Goal: Task Accomplishment & Management: Use online tool/utility

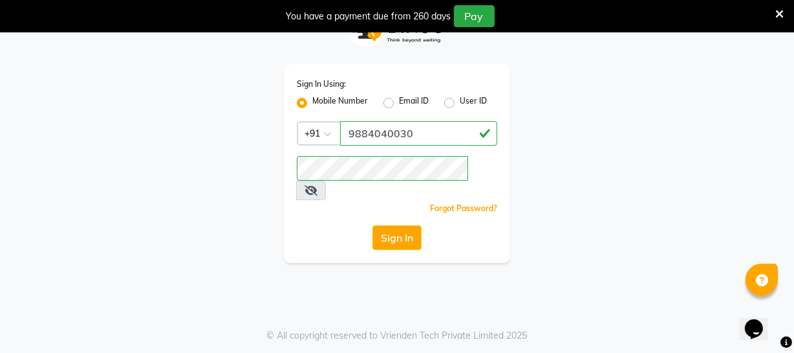
click at [400, 225] on button "Sign In" at bounding box center [397, 237] width 49 height 25
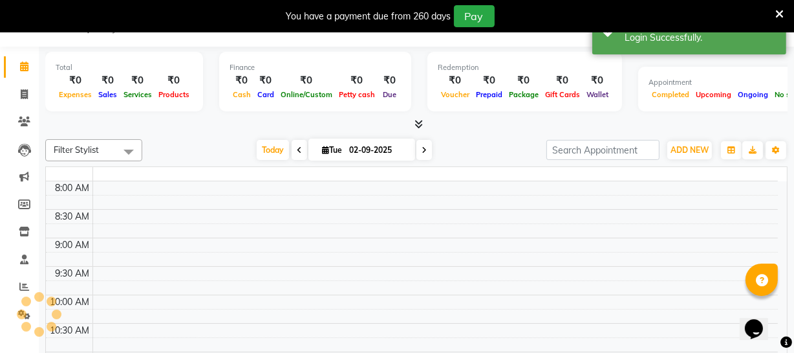
select select "en"
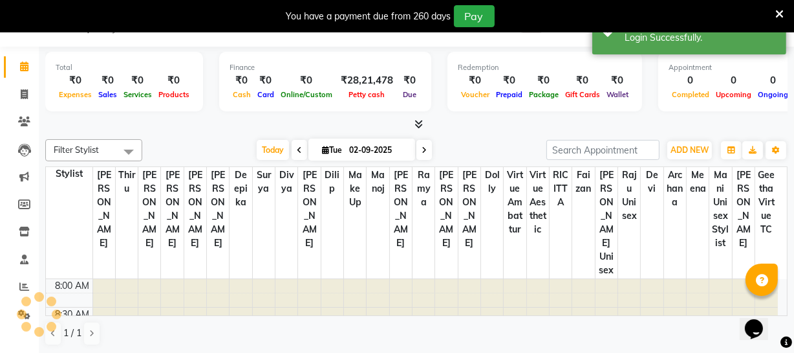
scroll to position [284, 0]
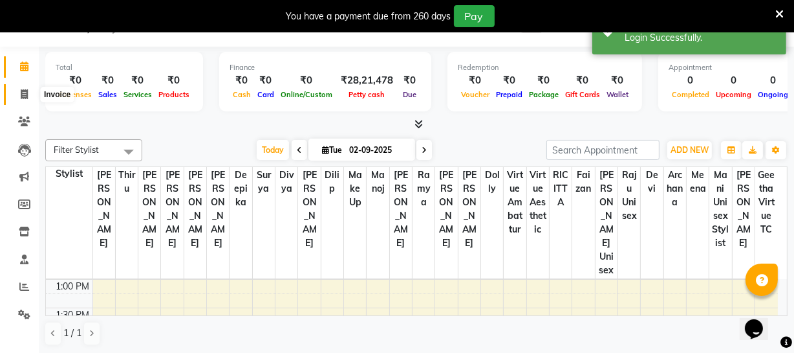
click at [21, 94] on icon at bounding box center [24, 94] width 7 height 10
select select "service"
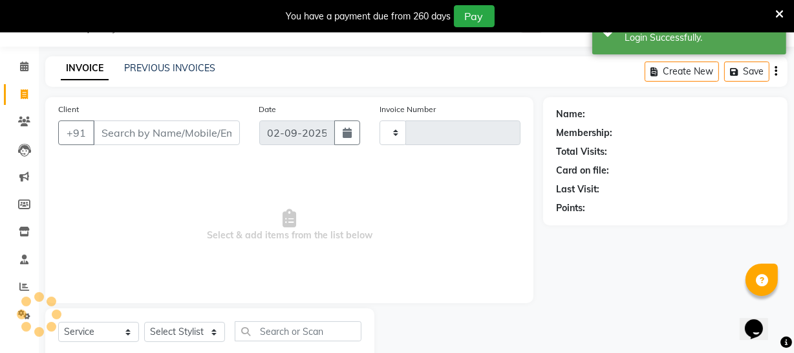
type input "3161"
select select "5237"
click at [121, 137] on input "Client" at bounding box center [166, 132] width 147 height 25
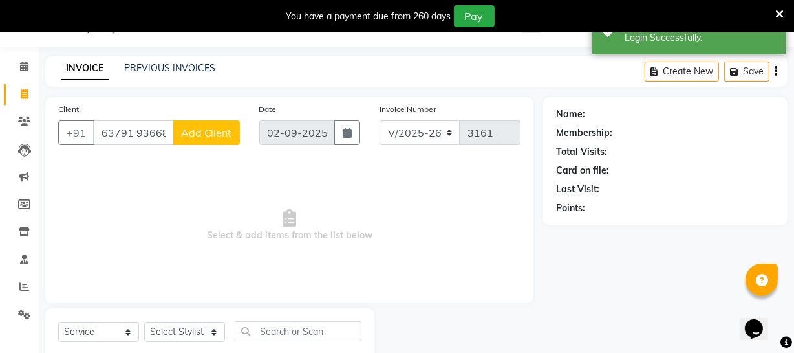
scroll to position [0, 1]
click at [136, 131] on input "63791 93668" at bounding box center [133, 132] width 81 height 25
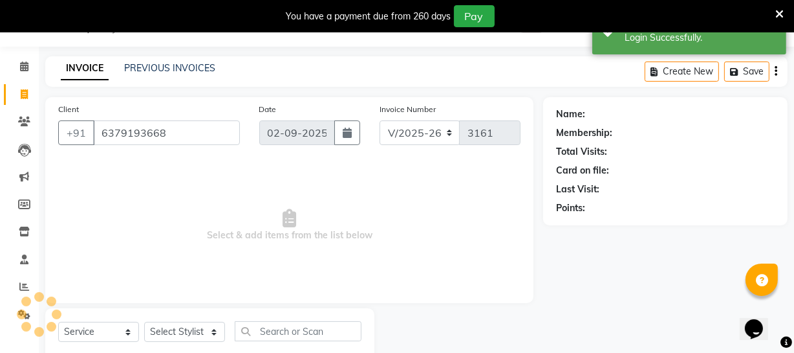
scroll to position [0, 0]
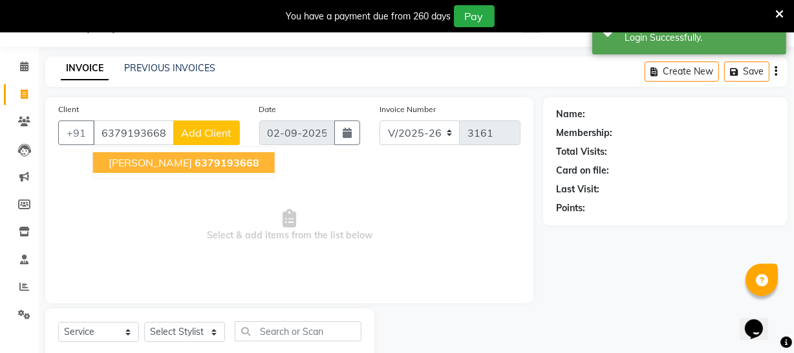
click at [144, 164] on span "[PERSON_NAME]" at bounding box center [150, 162] width 83 height 13
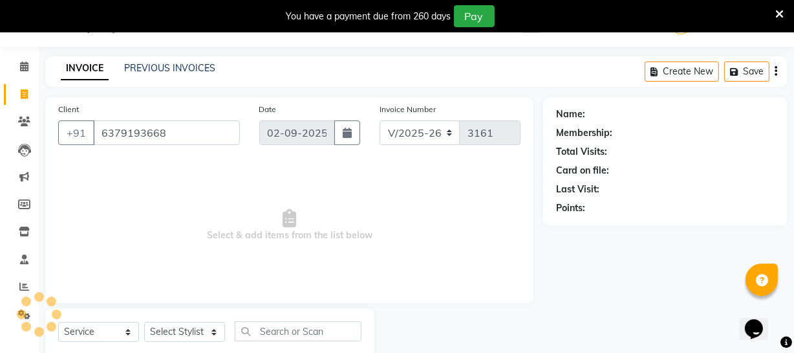
type input "6379193668"
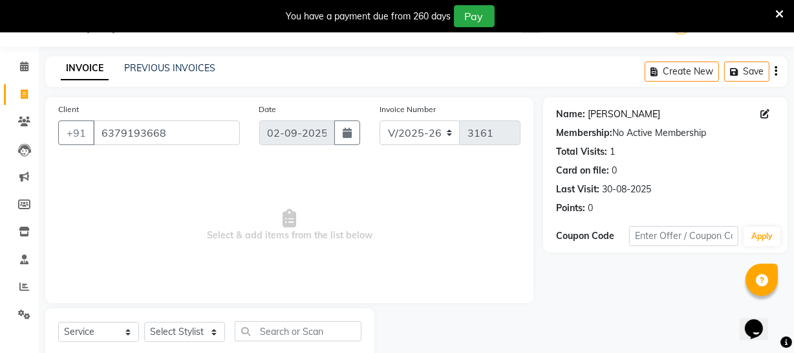
click at [608, 108] on link "Gayathri" at bounding box center [624, 114] width 72 height 14
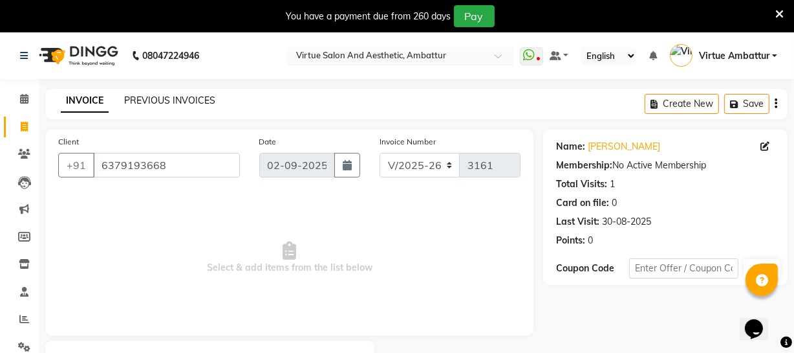
drag, startPoint x: 186, startPoint y: 98, endPoint x: 458, endPoint y: 60, distance: 275.0
click at [186, 98] on link "PREVIOUS INVOICES" at bounding box center [169, 100] width 91 height 12
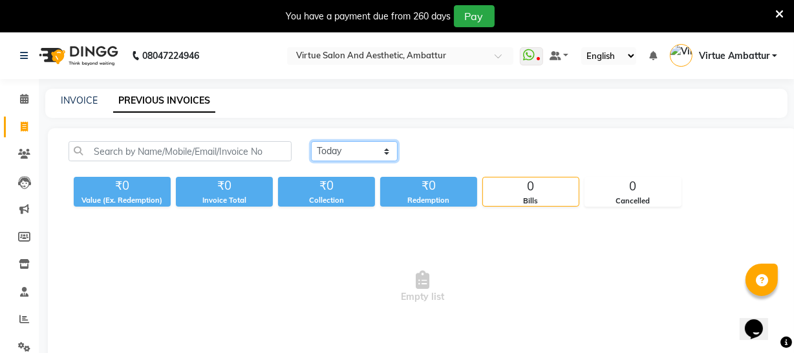
click at [387, 149] on select "Today Yesterday Custom Range" at bounding box center [354, 151] width 87 height 20
click at [311, 141] on select "Today Yesterday Custom Range" at bounding box center [354, 151] width 87 height 20
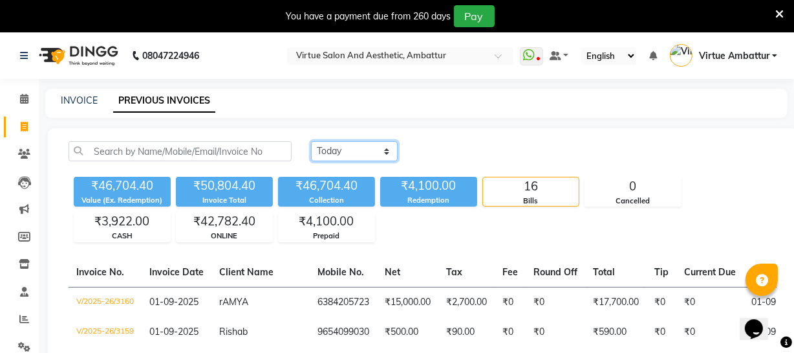
click at [388, 156] on select "Today Yesterday Custom Range" at bounding box center [354, 151] width 87 height 20
select select "range"
click at [311, 141] on select "Today Yesterday Custom Range" at bounding box center [354, 151] width 87 height 20
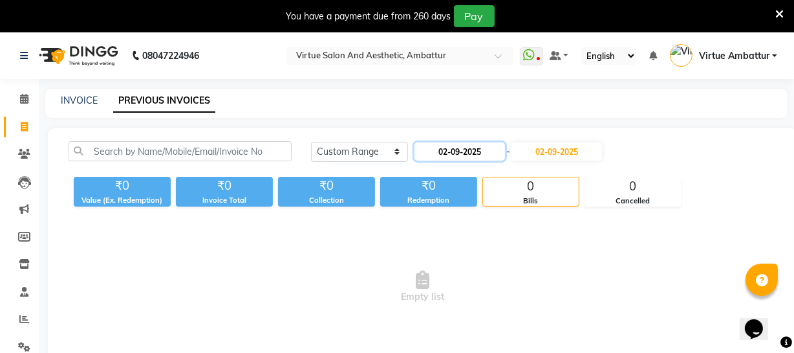
click at [448, 153] on input "02-09-2025" at bounding box center [460, 151] width 91 height 18
select select "9"
select select "2025"
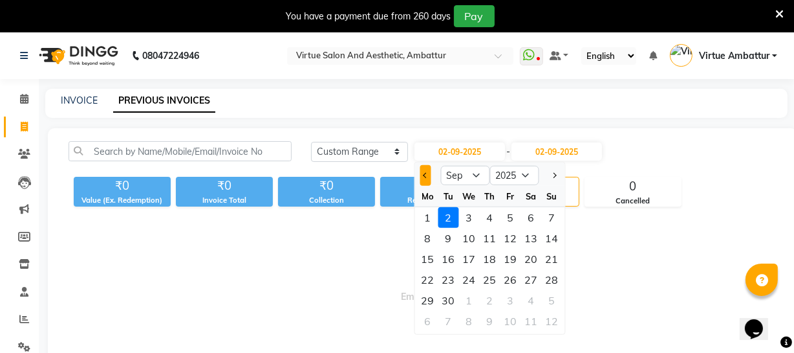
click at [424, 175] on span "Previous month" at bounding box center [425, 175] width 5 height 5
select select "8"
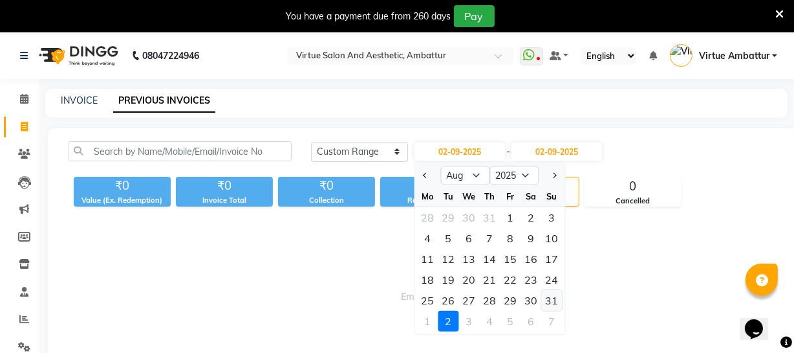
click at [554, 294] on div "31" at bounding box center [552, 300] width 21 height 21
type input "31-08-2025"
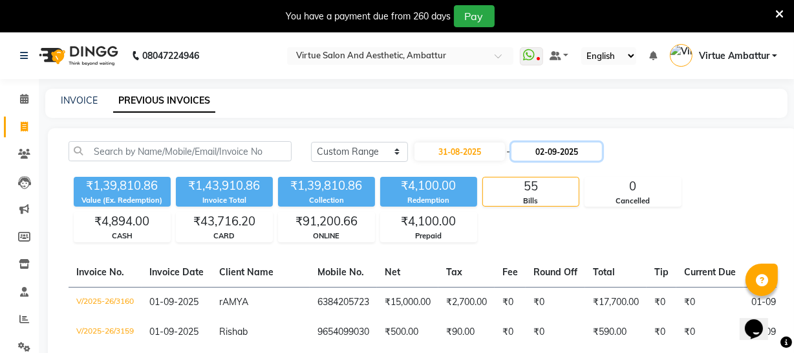
click at [550, 155] on input "02-09-2025" at bounding box center [557, 151] width 91 height 18
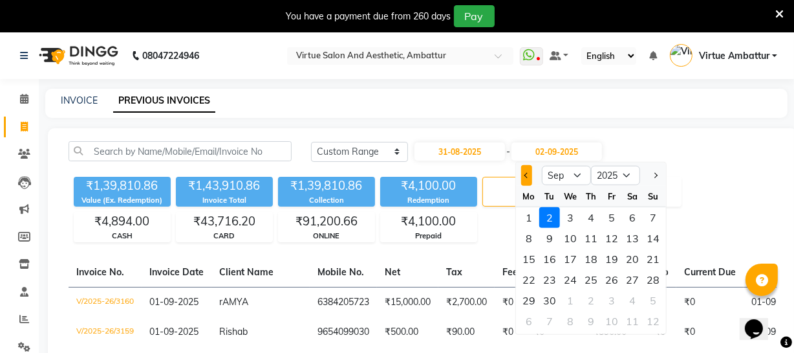
click at [528, 177] on button "Previous month" at bounding box center [526, 175] width 11 height 21
select select "8"
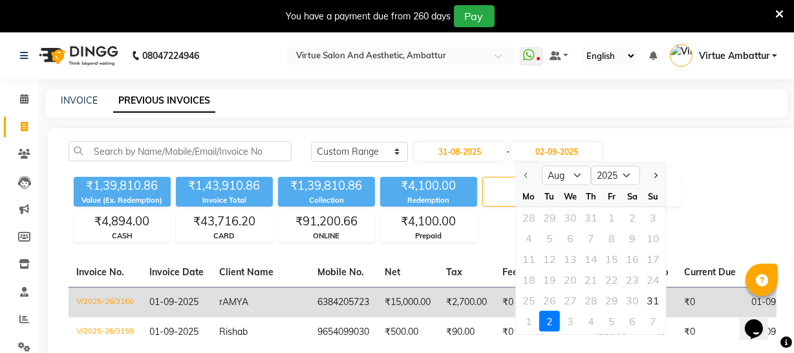
click at [656, 296] on div "31" at bounding box center [653, 300] width 21 height 21
type input "31-08-2025"
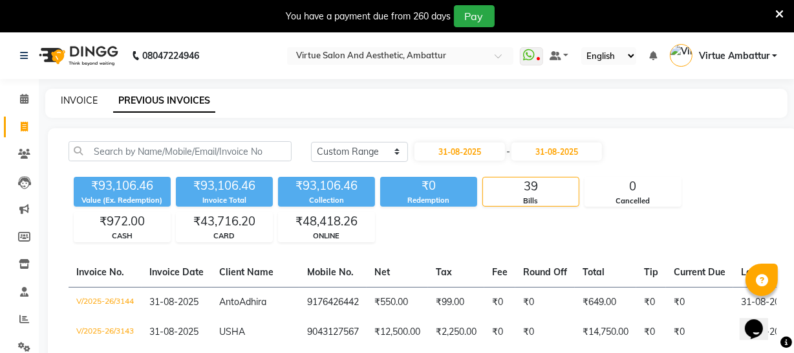
click at [81, 102] on link "INVOICE" at bounding box center [79, 100] width 37 height 12
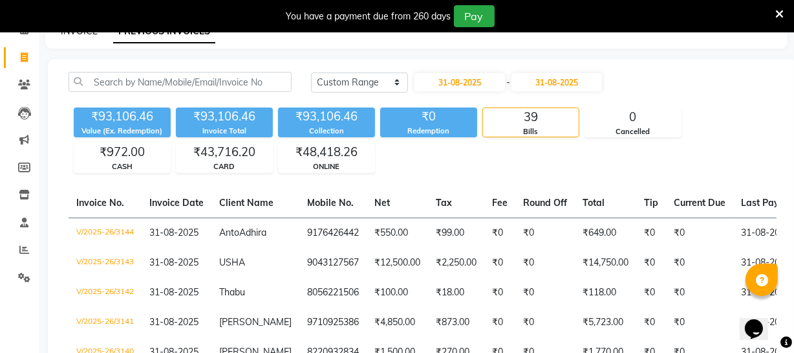
select select "5237"
select select "service"
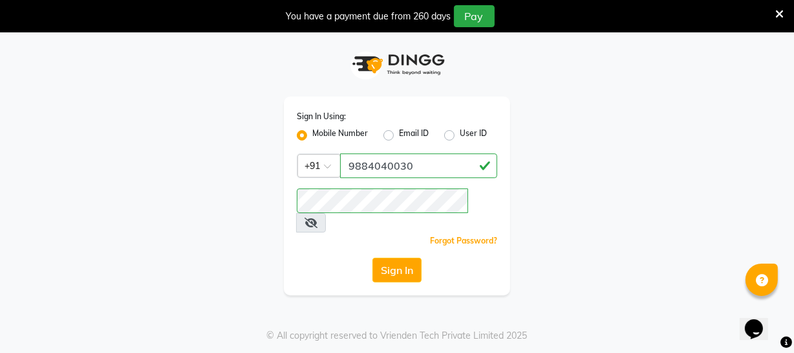
drag, startPoint x: 396, startPoint y: 250, endPoint x: 391, endPoint y: 240, distance: 11.0
click at [391, 257] on button "Sign In" at bounding box center [397, 269] width 49 height 25
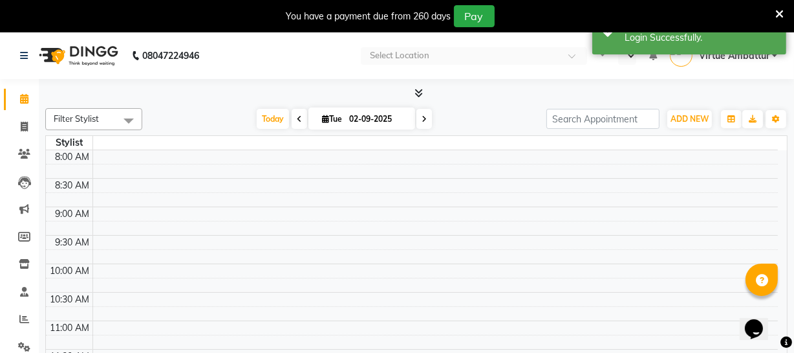
select select "en"
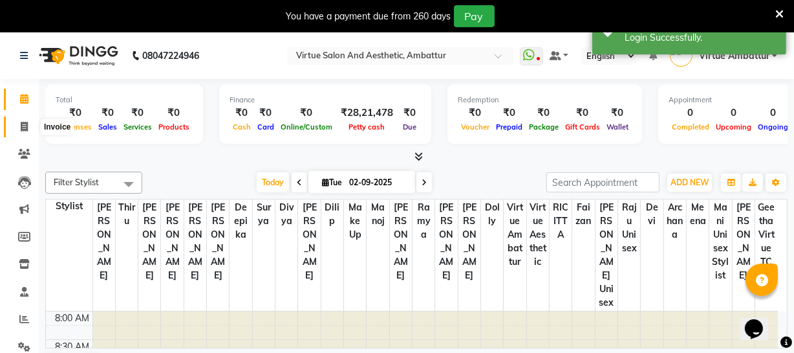
click at [28, 124] on span at bounding box center [24, 127] width 23 height 15
select select "5237"
select select "service"
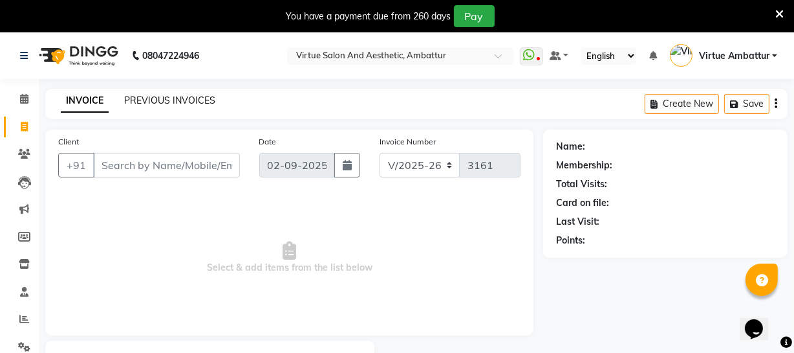
click at [161, 102] on link "PREVIOUS INVOICES" at bounding box center [169, 100] width 91 height 12
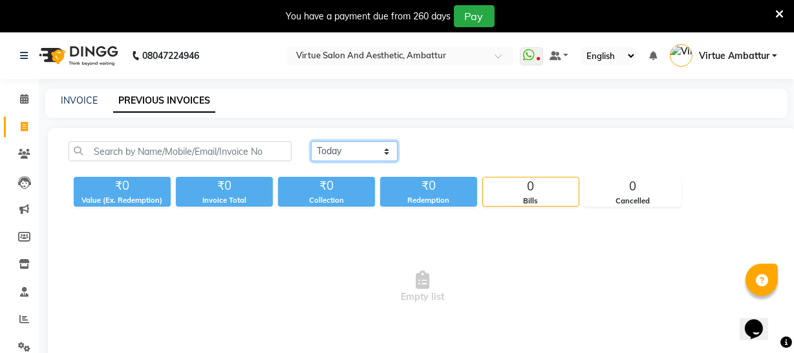
click at [369, 148] on select "Today Yesterday Custom Range" at bounding box center [354, 151] width 87 height 20
select select "range"
click at [311, 141] on select "Today Yesterday Custom Range" at bounding box center [354, 151] width 87 height 20
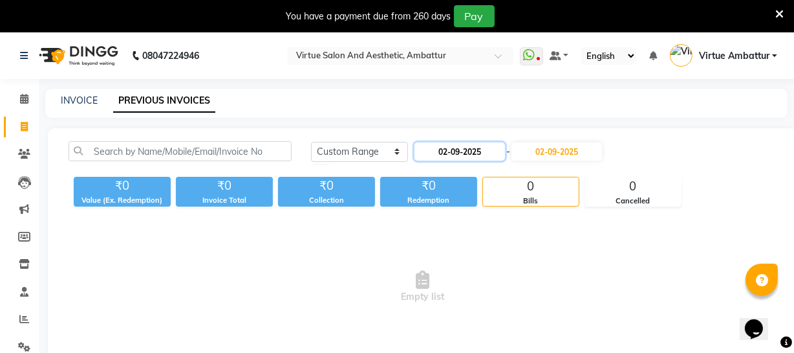
click at [457, 148] on input "02-09-2025" at bounding box center [460, 151] width 91 height 18
select select "9"
select select "2025"
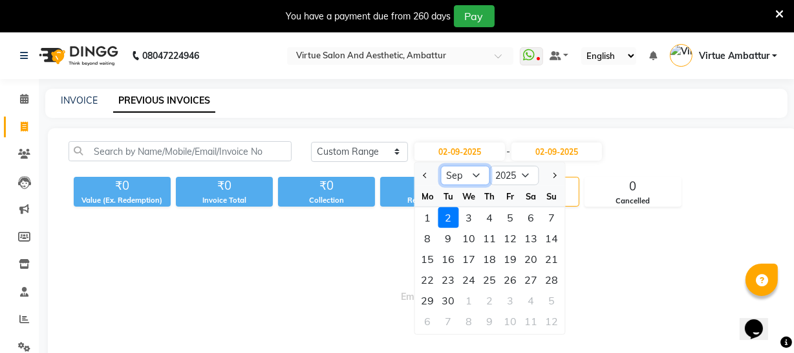
click at [479, 171] on select "Jan Feb Mar Apr May Jun Jul Aug Sep Oct Nov Dec" at bounding box center [465, 175] width 49 height 19
select select "8"
click at [441, 166] on select "Jan Feb Mar Apr May Jun Jul Aug Sep Oct Nov Dec" at bounding box center [465, 175] width 49 height 19
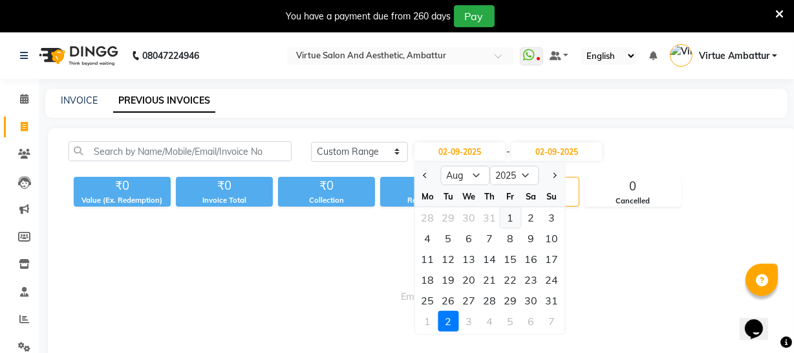
click at [508, 213] on div "1" at bounding box center [511, 217] width 21 height 21
type input "01-08-2025"
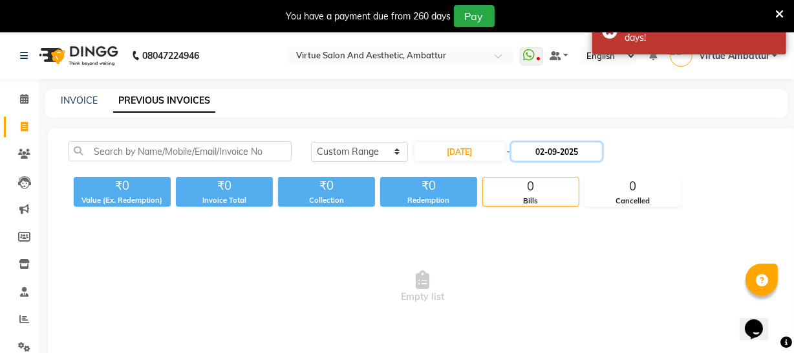
click at [574, 150] on input "02-09-2025" at bounding box center [557, 151] width 91 height 18
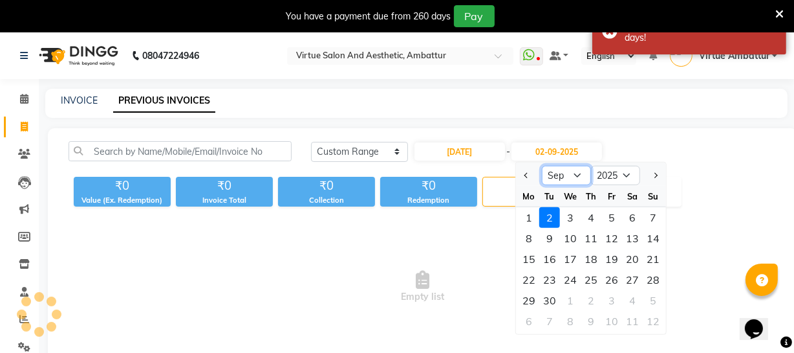
click at [575, 176] on select "Aug Sep Oct Nov Dec" at bounding box center [566, 175] width 49 height 19
select select "8"
click at [542, 166] on select "Aug Sep Oct Nov Dec" at bounding box center [566, 175] width 49 height 19
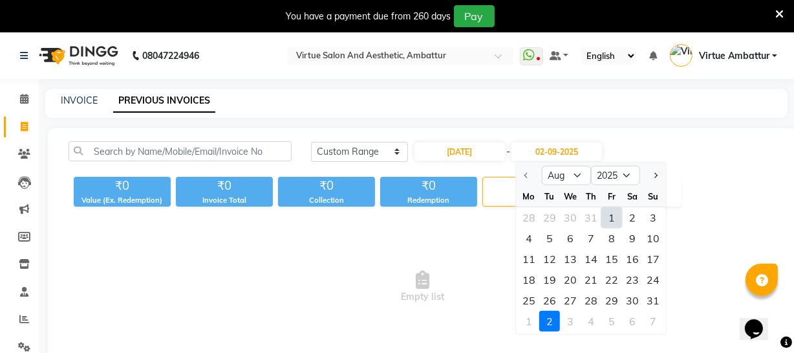
drag, startPoint x: 655, startPoint y: 299, endPoint x: 646, endPoint y: 299, distance: 8.4
click at [655, 299] on div "31" at bounding box center [653, 300] width 21 height 21
type input "31-08-2025"
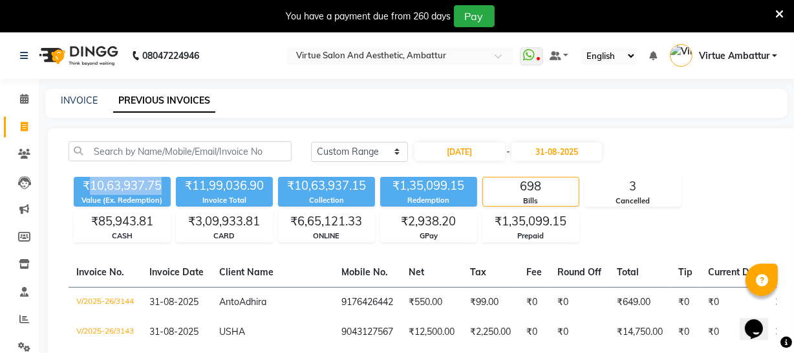
drag, startPoint x: 91, startPoint y: 185, endPoint x: 158, endPoint y: 185, distance: 67.9
click at [158, 185] on div "₹10,63,937.75" at bounding box center [122, 186] width 97 height 18
drag, startPoint x: 401, startPoint y: 185, endPoint x: 461, endPoint y: 184, distance: 60.2
click at [461, 184] on div "₹1,35,099.15" at bounding box center [428, 186] width 97 height 18
click at [443, 150] on input "01-08-2025" at bounding box center [460, 151] width 91 height 18
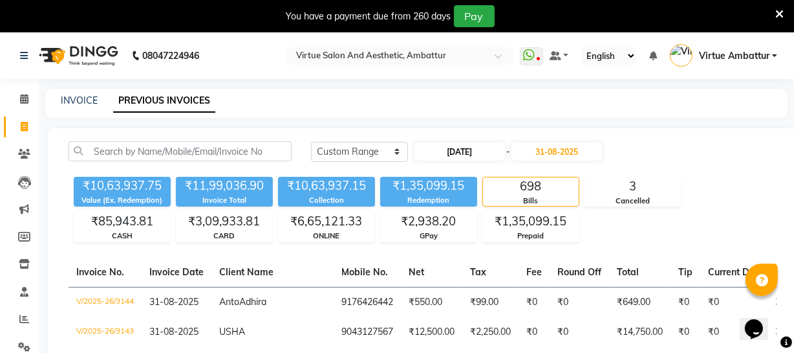
select select "8"
select select "2025"
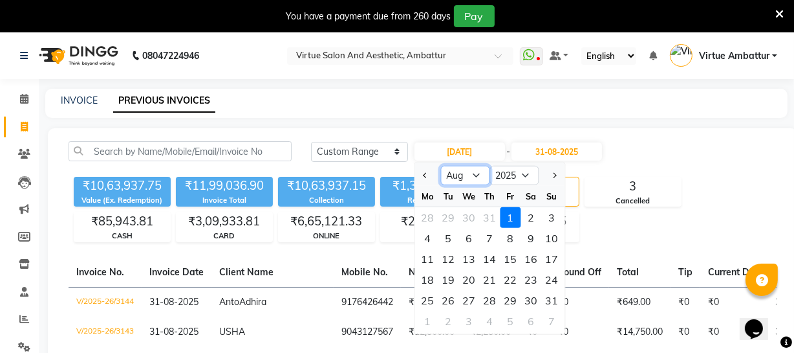
click at [475, 173] on select "Jan Feb Mar Apr May Jun Jul Aug Sep Oct Nov Dec" at bounding box center [465, 175] width 49 height 19
select select "7"
click at [441, 166] on select "Jan Feb Mar Apr May Jun Jul Aug Sep Oct Nov Dec" at bounding box center [465, 175] width 49 height 19
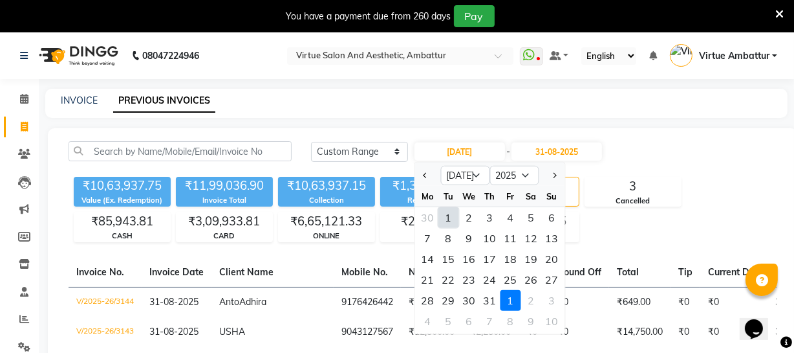
click at [444, 212] on div "1" at bounding box center [449, 217] width 21 height 21
type input "01-07-2025"
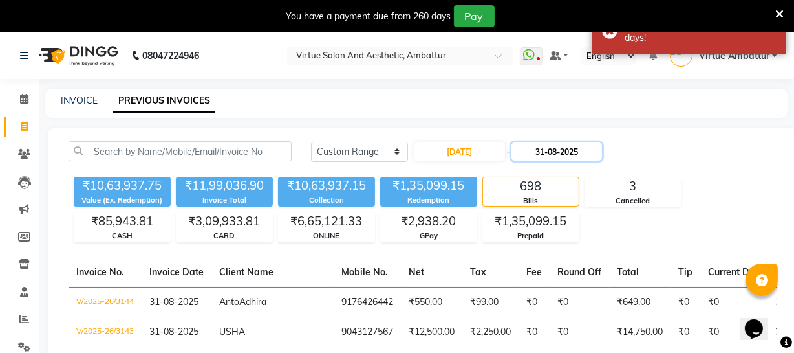
click at [554, 146] on input "31-08-2025" at bounding box center [557, 151] width 91 height 18
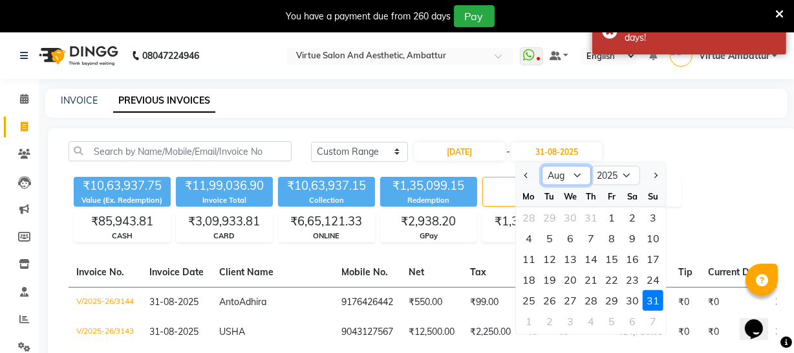
click at [570, 177] on select "Jul Aug Sep Oct Nov Dec" at bounding box center [566, 175] width 49 height 19
select select "7"
click at [542, 166] on select "Jul Aug Sep Oct Nov Dec" at bounding box center [566, 175] width 49 height 19
click at [589, 299] on div "31" at bounding box center [591, 300] width 21 height 21
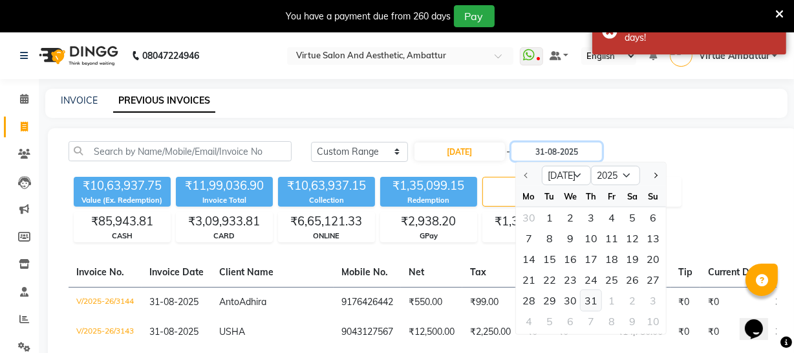
type input "31-07-2025"
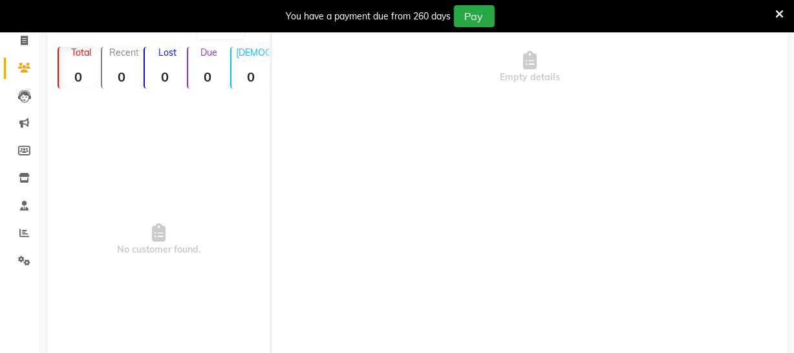
select select "en"
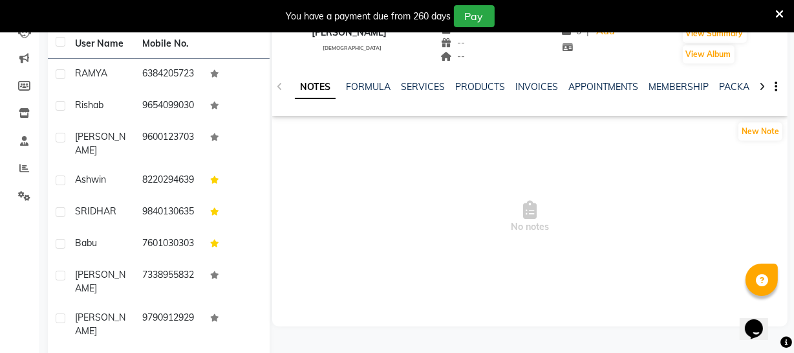
scroll to position [147, 0]
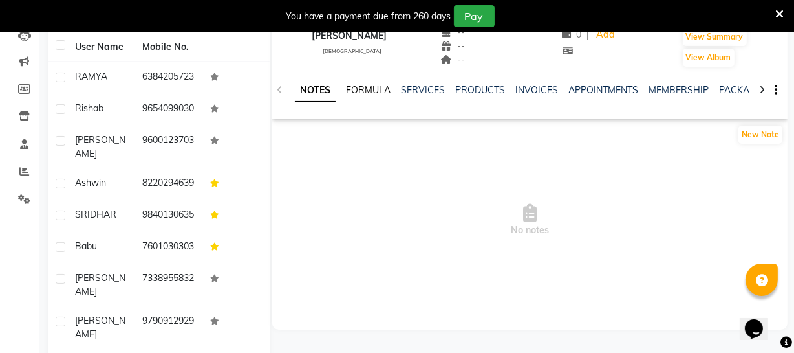
click at [379, 93] on link "FORMULA" at bounding box center [368, 90] width 45 height 12
click at [431, 87] on link "SERVICES" at bounding box center [422, 90] width 44 height 12
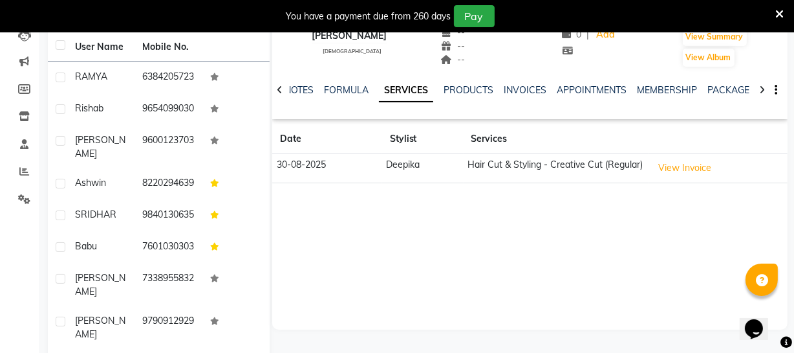
click at [614, 162] on td "Hair Cut & Styling - Creative Cut (Regular)" at bounding box center [556, 168] width 185 height 29
click at [710, 168] on button "View Invoice" at bounding box center [685, 168] width 65 height 20
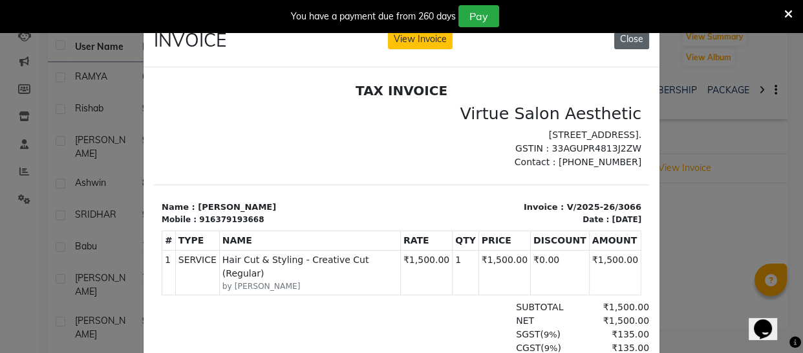
click at [629, 45] on button "Close" at bounding box center [631, 39] width 35 height 20
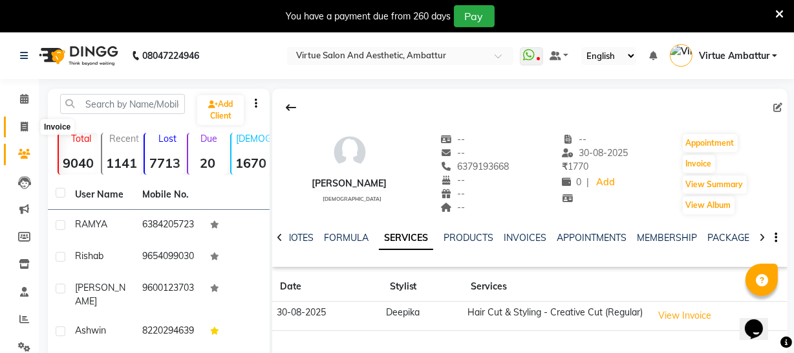
click at [21, 129] on icon at bounding box center [24, 127] width 7 height 10
select select "service"
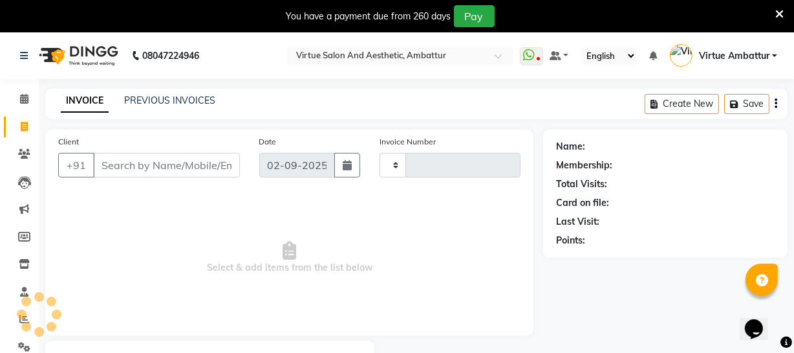
scroll to position [69, 0]
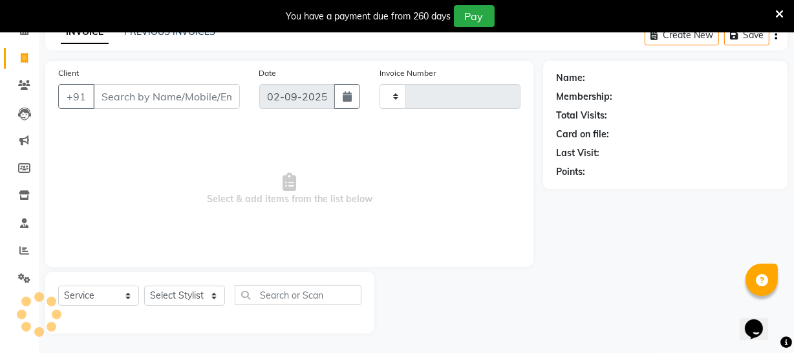
type input "3161"
select select "5237"
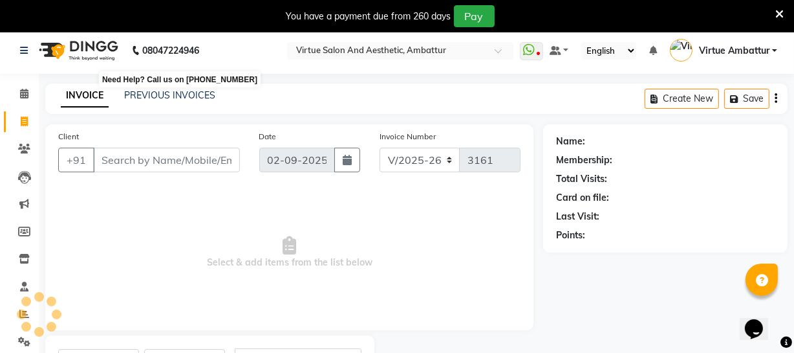
scroll to position [0, 0]
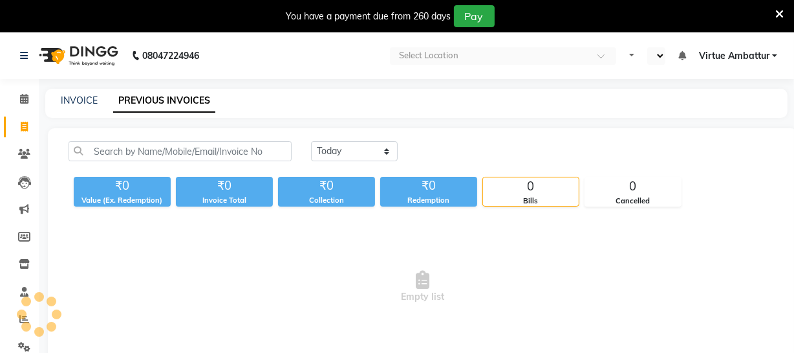
select select "en"
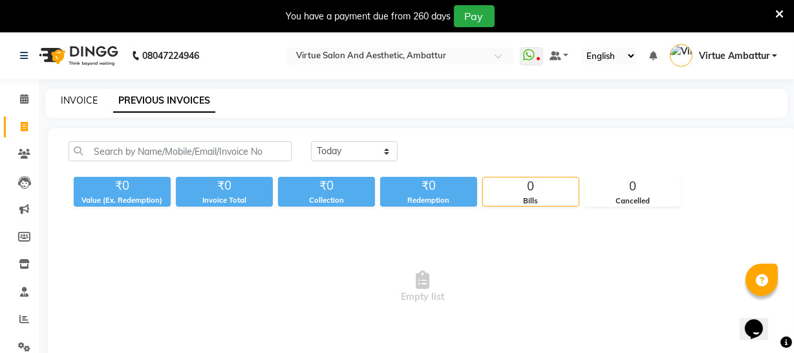
click at [78, 102] on link "INVOICE" at bounding box center [79, 100] width 37 height 12
select select "service"
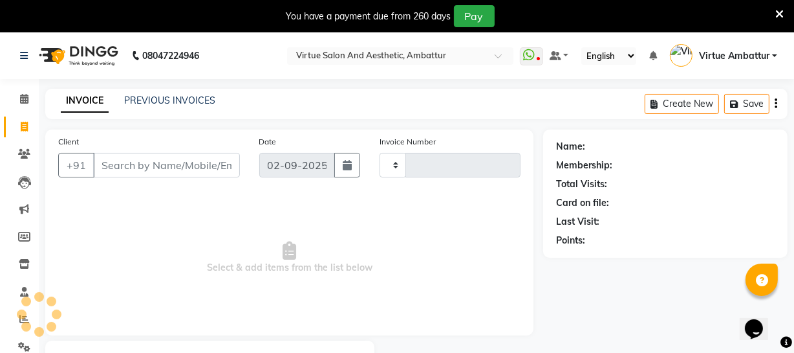
scroll to position [69, 0]
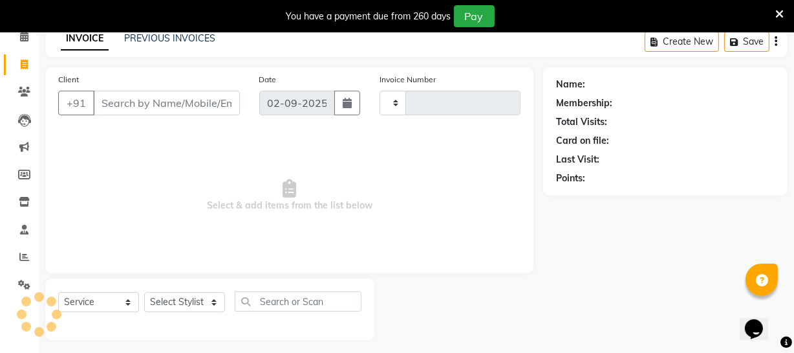
type input "3161"
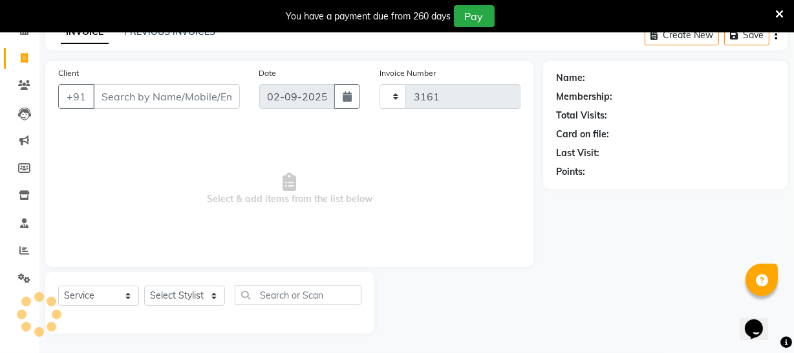
select select "5237"
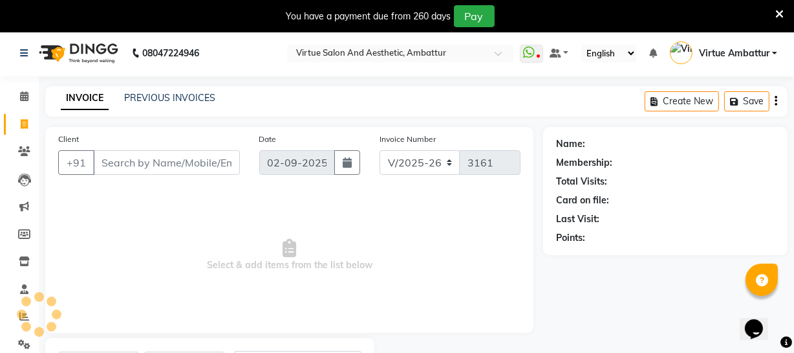
scroll to position [0, 0]
